Goal: Task Accomplishment & Management: Manage account settings

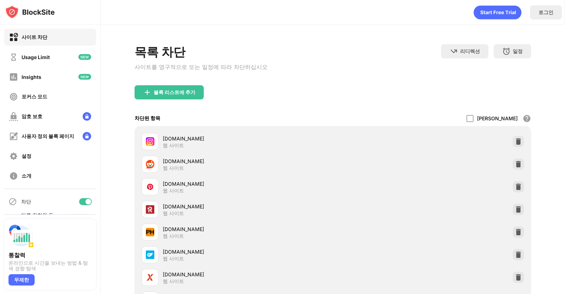
click at [86, 201] on div at bounding box center [89, 202] width 6 height 6
click at [83, 206] on div "차단" at bounding box center [50, 201] width 92 height 17
click at [83, 202] on div at bounding box center [85, 201] width 13 height 7
